Goal: Task Accomplishment & Management: Manage account settings

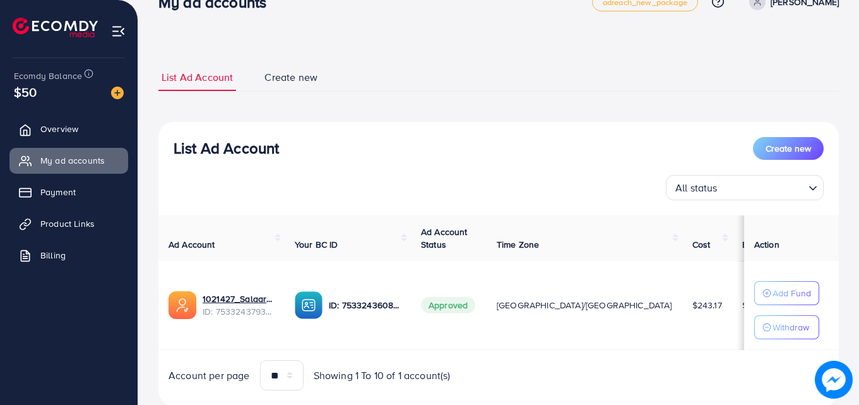
scroll to position [66, 0]
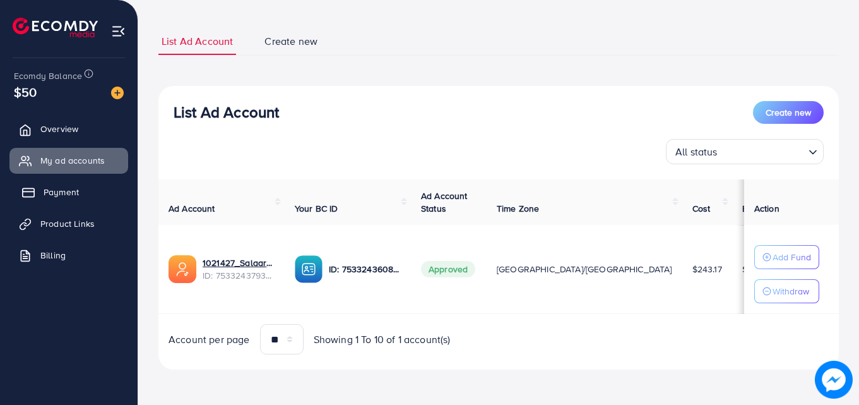
click at [74, 188] on span "Payment" at bounding box center [61, 192] width 35 height 13
click at [78, 237] on ul "Overview My ad accounts Payment Product Links Billing" at bounding box center [69, 196] width 138 height 170
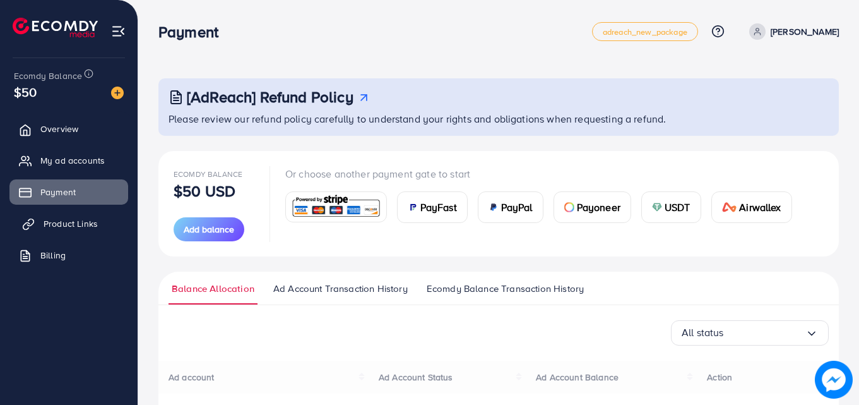
click at [86, 228] on span "Product Links" at bounding box center [71, 223] width 54 height 13
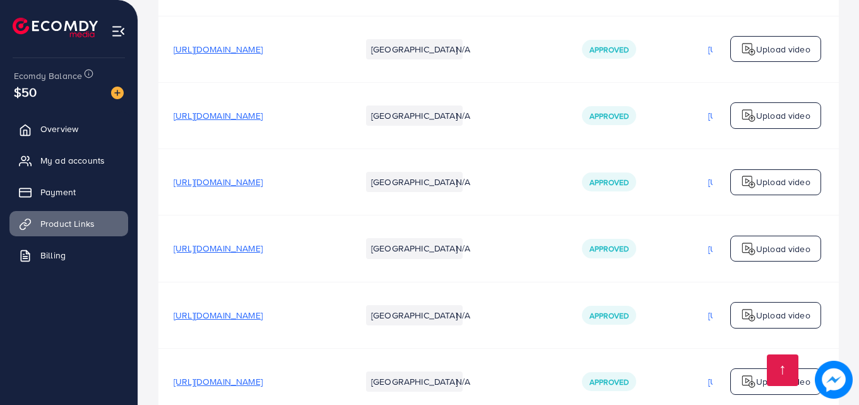
scroll to position [1091, 0]
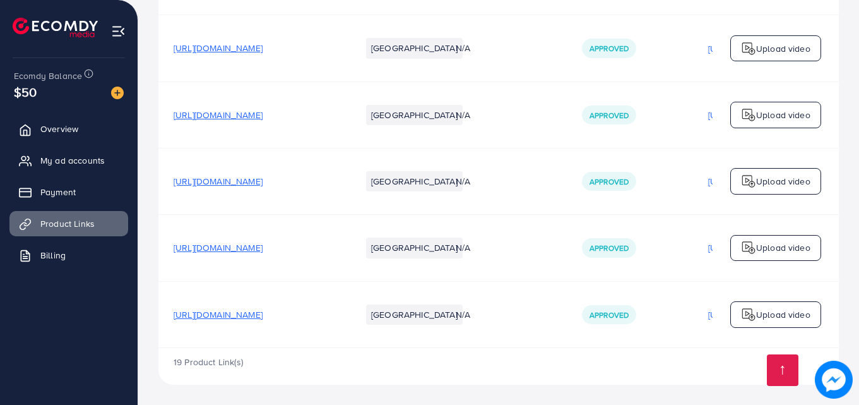
click at [263, 245] on span "https://salaar.co/collections/shop-all" at bounding box center [218, 247] width 89 height 13
